Goal: Task Accomplishment & Management: Manage account settings

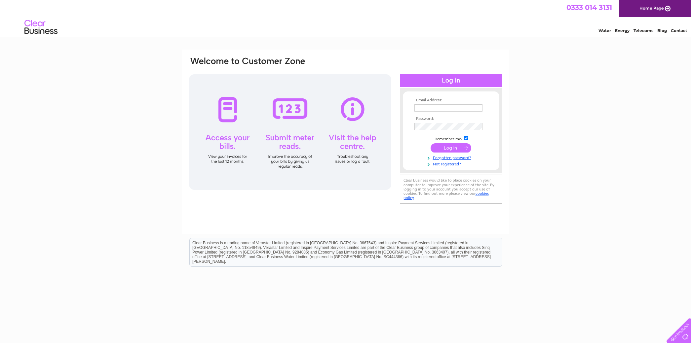
click at [446, 110] on input "text" at bounding box center [448, 107] width 68 height 7
type input "info@signalfilmandmedia.co.uk"
click at [431, 144] on input "submit" at bounding box center [451, 148] width 41 height 9
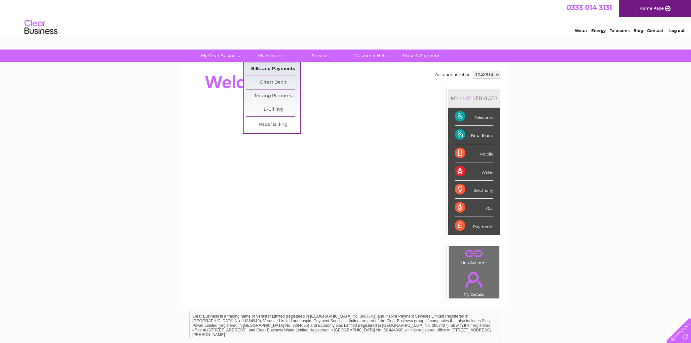
click at [271, 68] on link "Bills and Payments" at bounding box center [273, 68] width 55 height 13
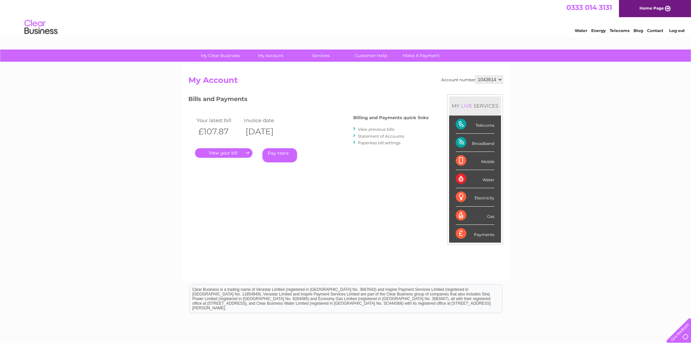
click at [225, 153] on link "." at bounding box center [224, 153] width 58 height 10
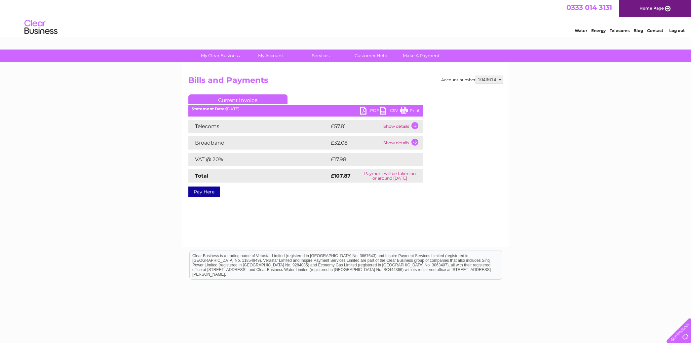
click at [371, 111] on link "PDF" at bounding box center [370, 112] width 20 height 10
click at [408, 112] on link "Print" at bounding box center [410, 112] width 20 height 10
drag, startPoint x: 678, startPoint y: 31, endPoint x: 670, endPoint y: 31, distance: 8.3
click at [678, 31] on link "Log out" at bounding box center [677, 30] width 16 height 5
